Goal: Task Accomplishment & Management: Use online tool/utility

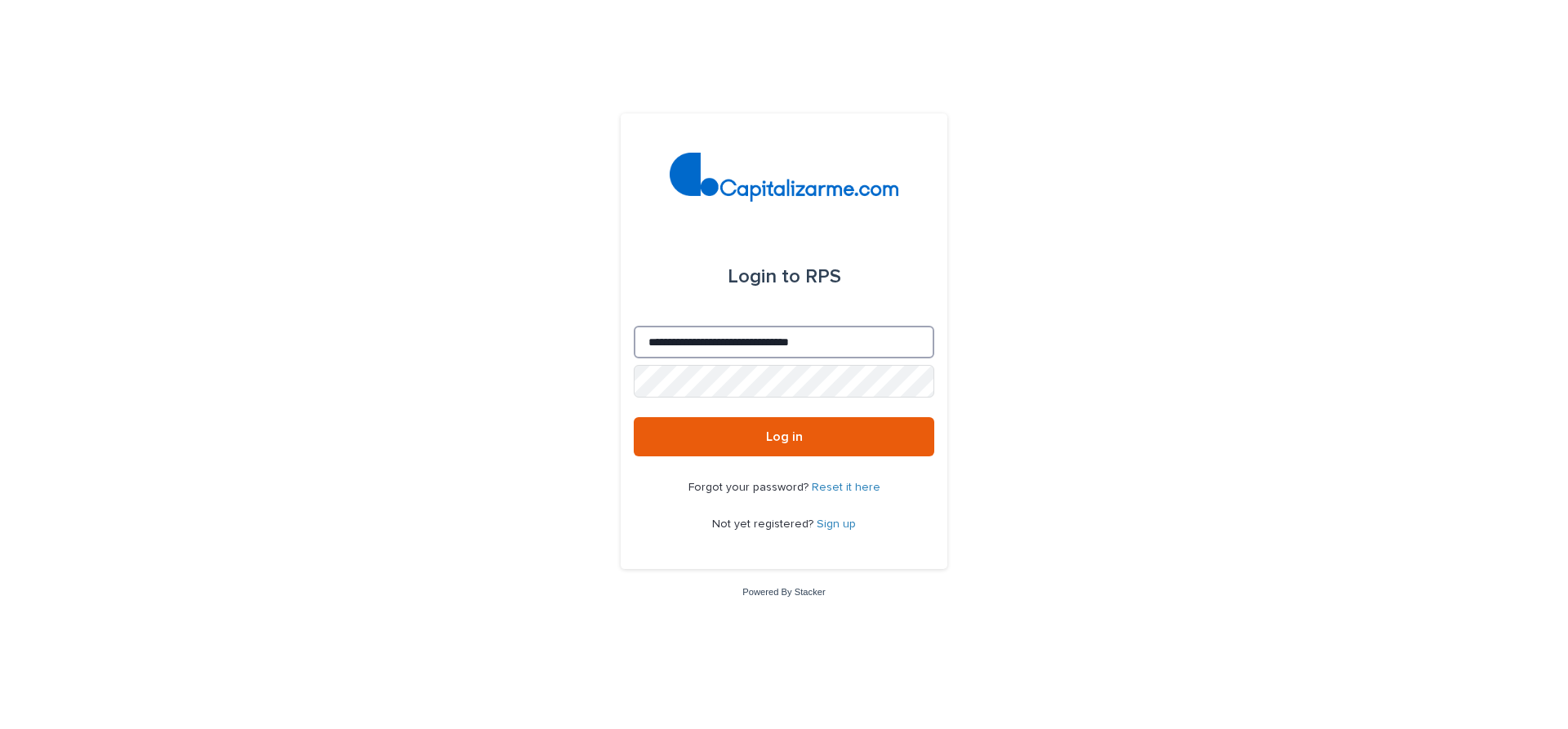
type input "**********"
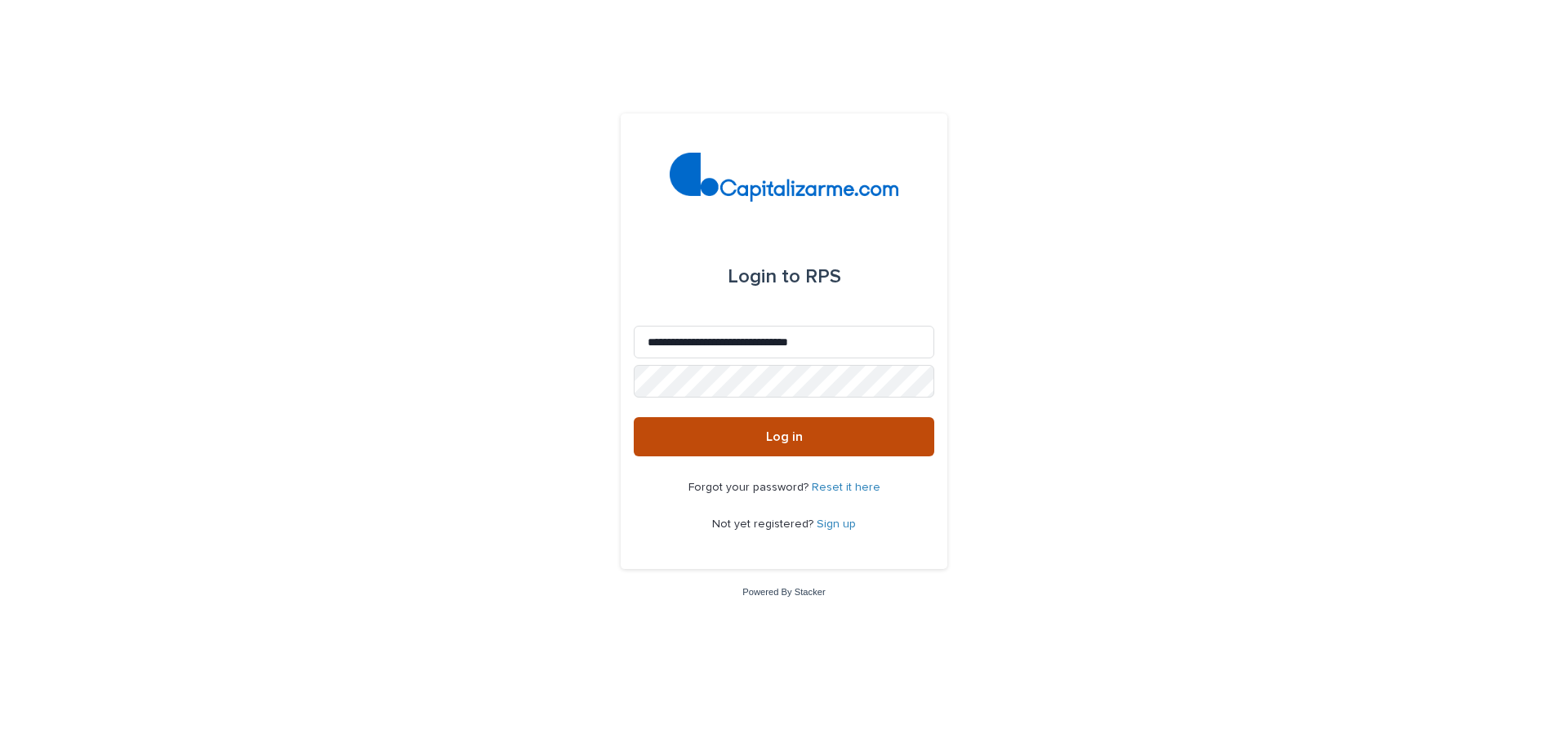
click at [784, 436] on span "Log in" at bounding box center [784, 436] width 37 height 13
